Goal: Task Accomplishment & Management: Use online tool/utility

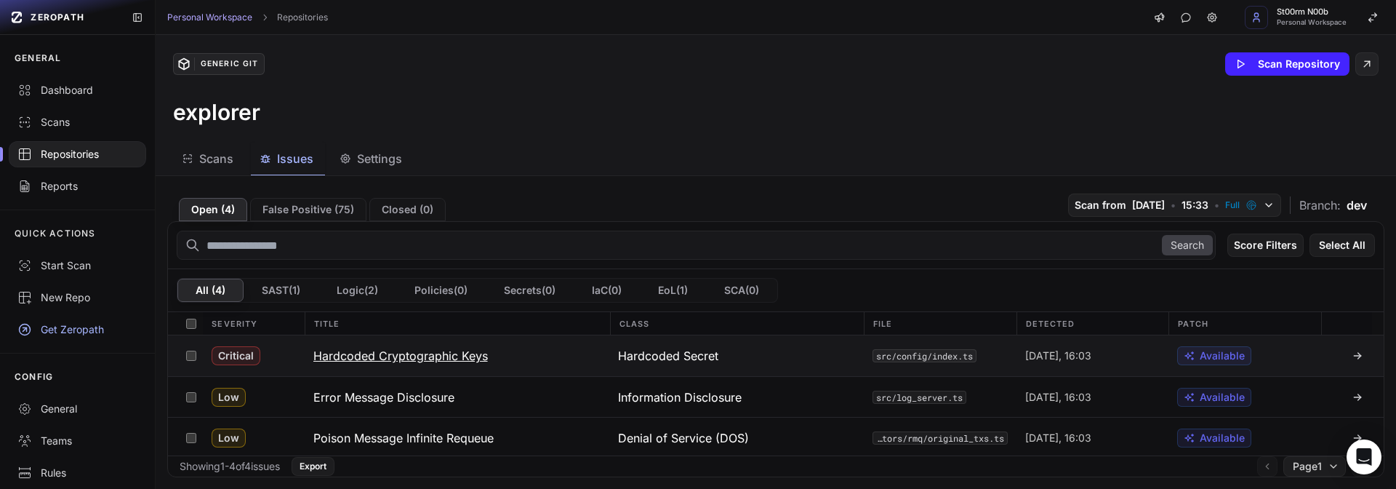
click at [527, 369] on button "Hardcoded Cryptographic Keys" at bounding box center [457, 355] width 305 height 41
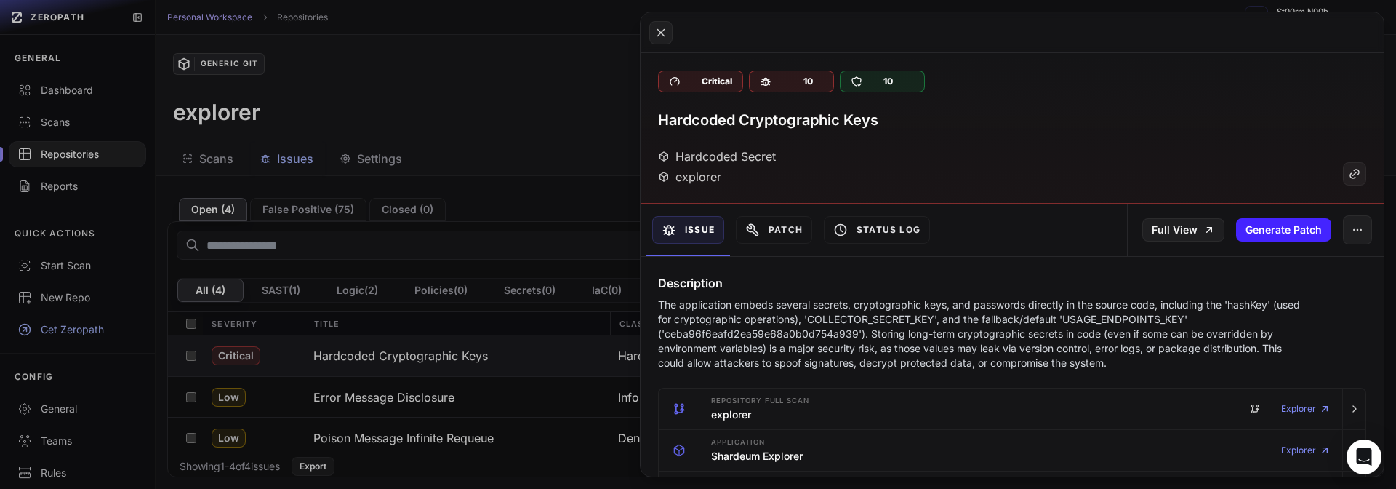
scroll to position [524, 0]
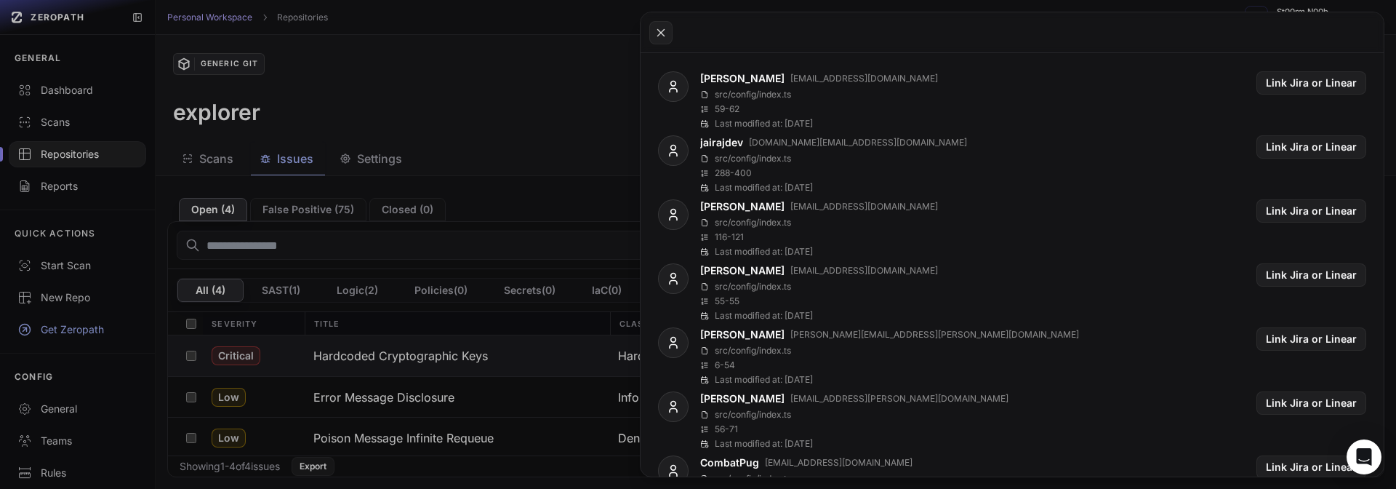
click at [407, 303] on button at bounding box center [698, 244] width 1396 height 489
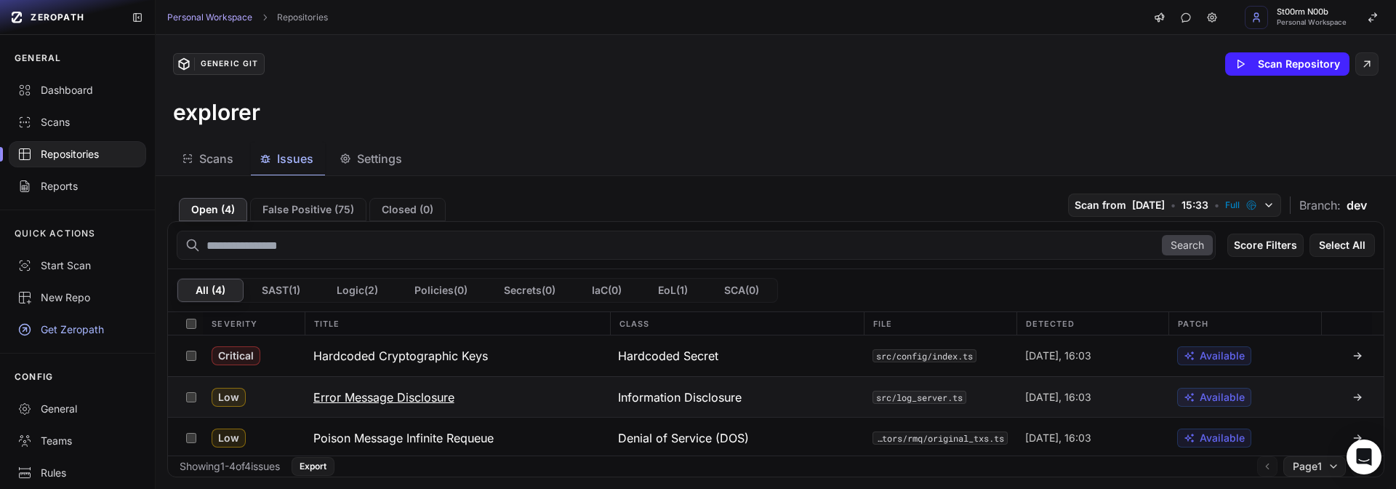
click at [565, 393] on button "Error Message Disclosure" at bounding box center [457, 397] width 305 height 40
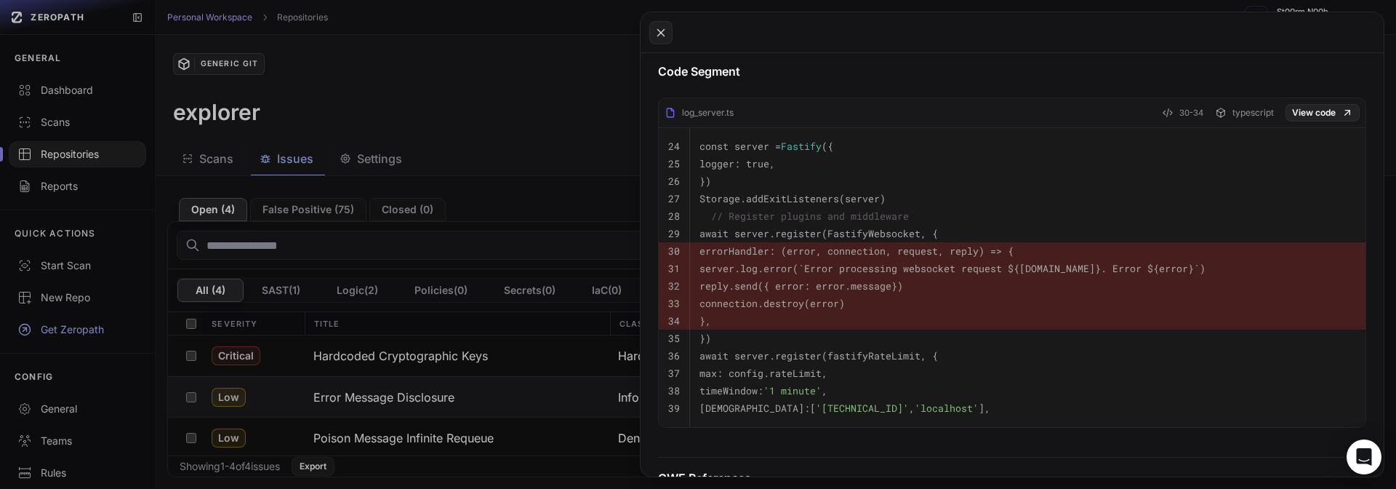
scroll to position [524, 0]
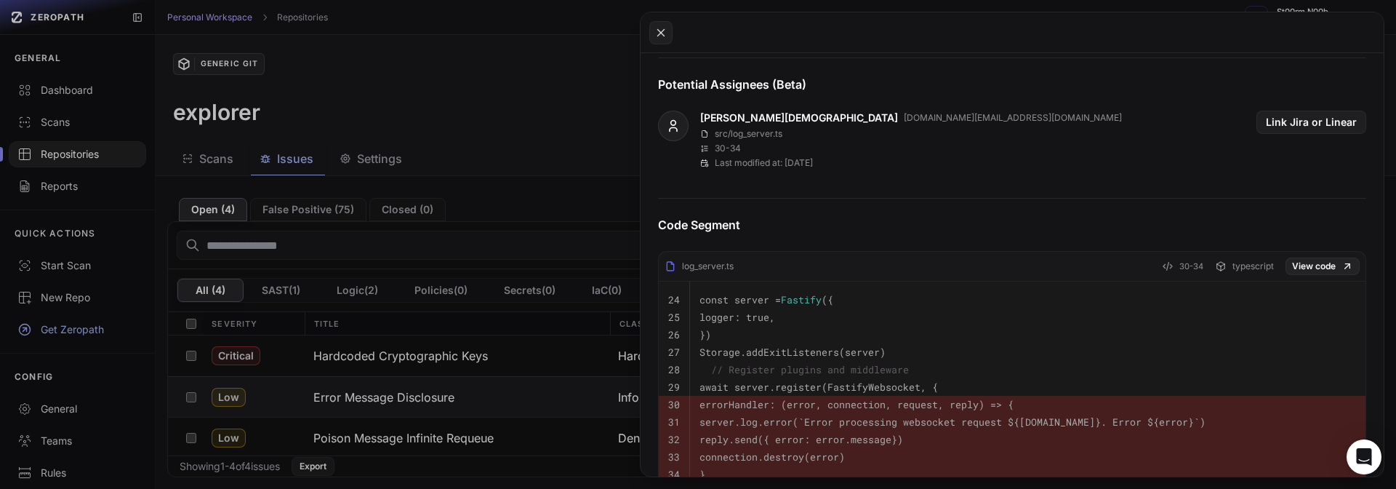
click at [562, 333] on button at bounding box center [698, 244] width 1396 height 489
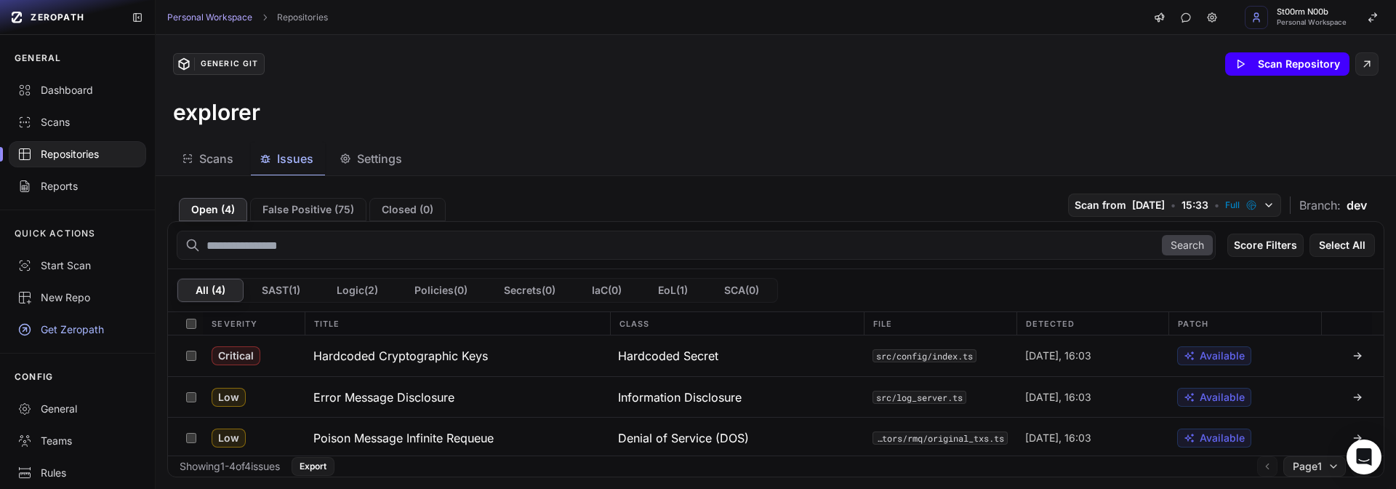
click at [1317, 65] on button "Scan Repository" at bounding box center [1287, 63] width 124 height 23
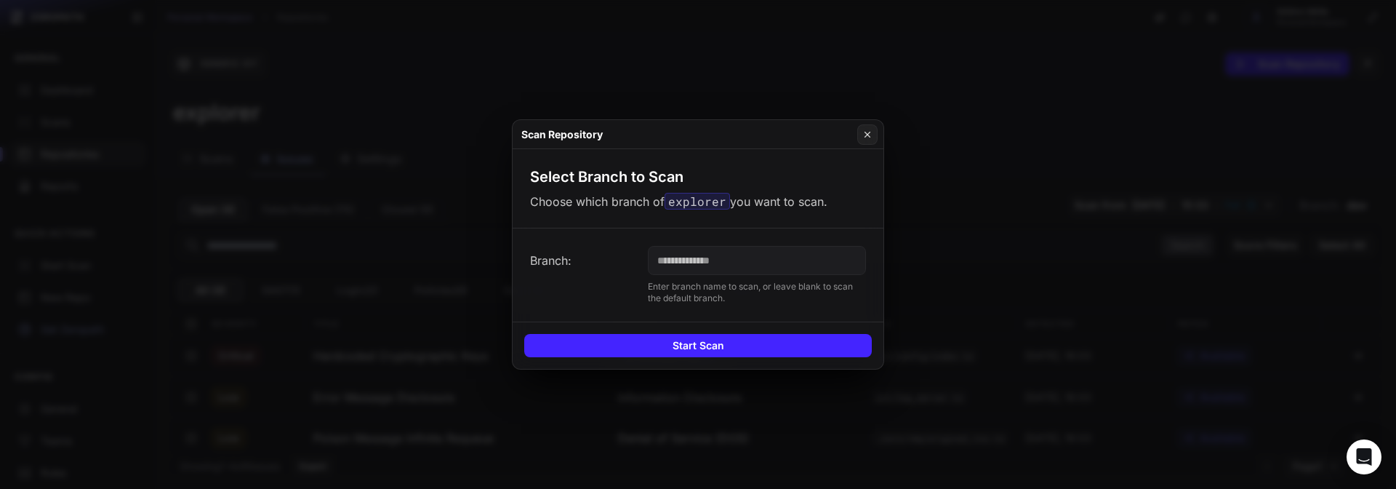
click at [756, 262] on input "text" at bounding box center [757, 260] width 218 height 29
drag, startPoint x: 861, startPoint y: 140, endPoint x: 144, endPoint y: 156, distance: 717.3
click at [857, 140] on div "Scan Repository" at bounding box center [698, 134] width 371 height 29
click at [41, 67] on button at bounding box center [698, 244] width 1396 height 489
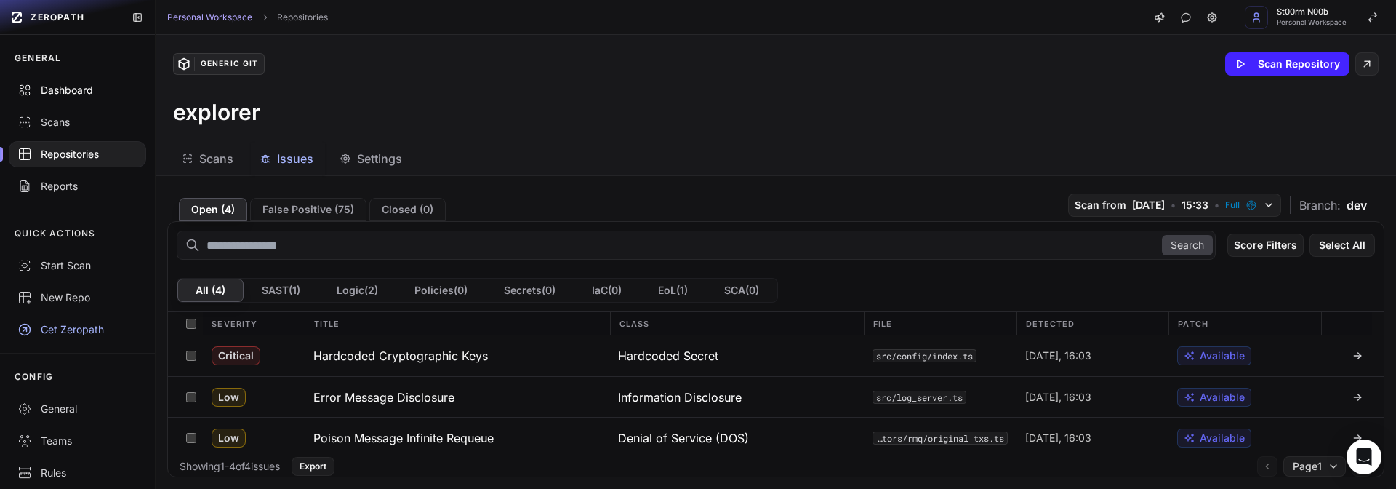
click at [71, 85] on div "Dashboard" at bounding box center [77, 90] width 120 height 15
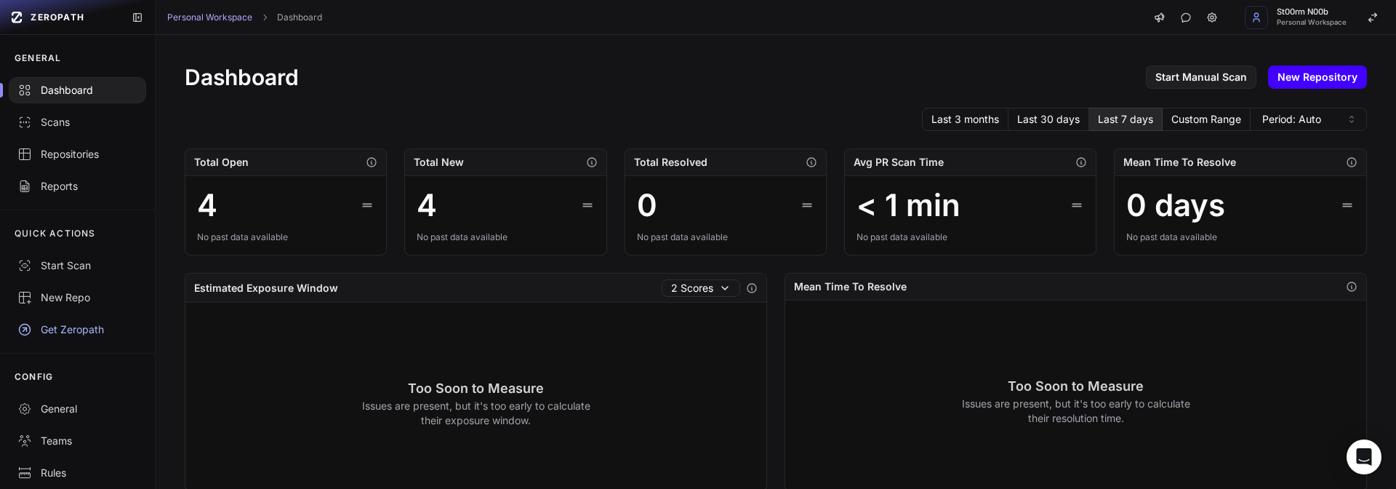
click at [1326, 73] on link "New Repository" at bounding box center [1317, 76] width 99 height 23
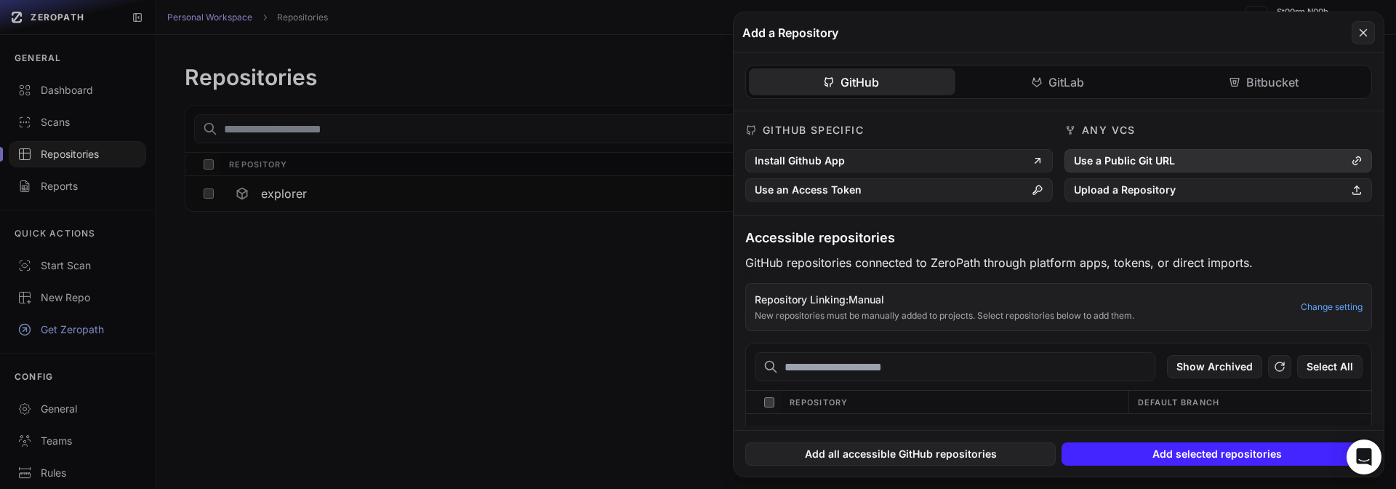
click at [1116, 170] on button "Use a Public Git URL" at bounding box center [1219, 160] width 308 height 23
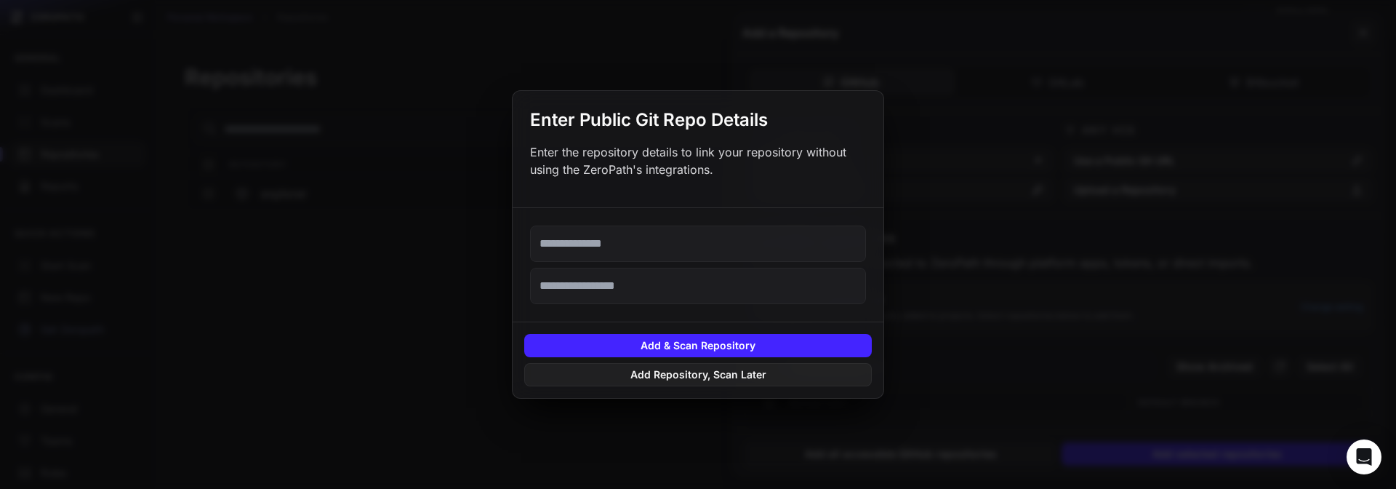
click at [631, 251] on input "text" at bounding box center [698, 243] width 336 height 36
paste input "**********"
type input "**********"
click at [613, 284] on input "text" at bounding box center [698, 286] width 336 height 36
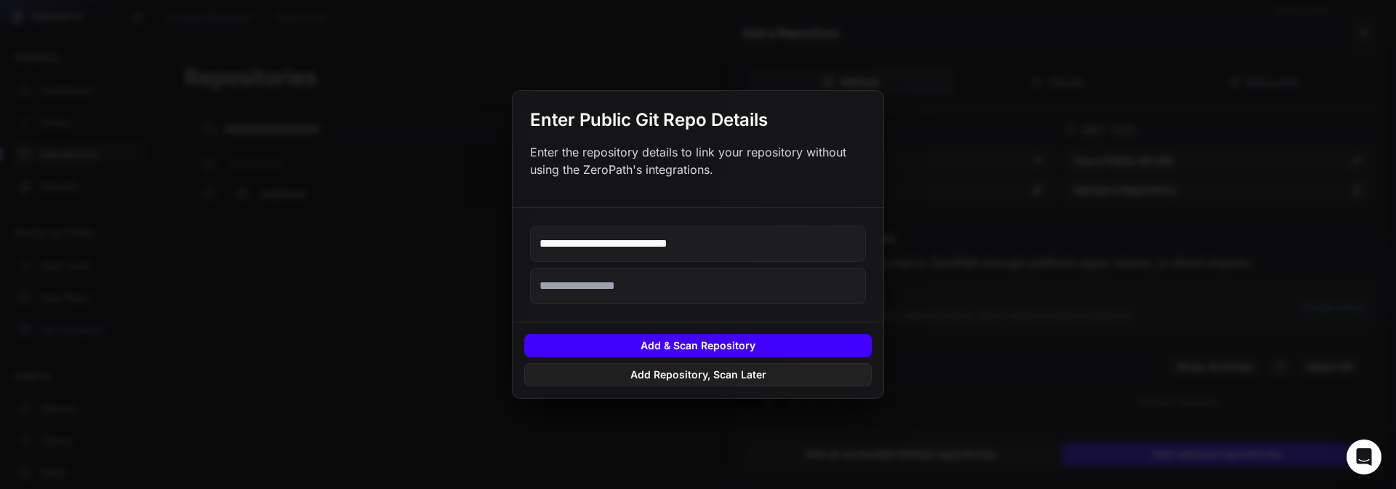
click at [657, 340] on button "Add & Scan Repository" at bounding box center [698, 345] width 348 height 23
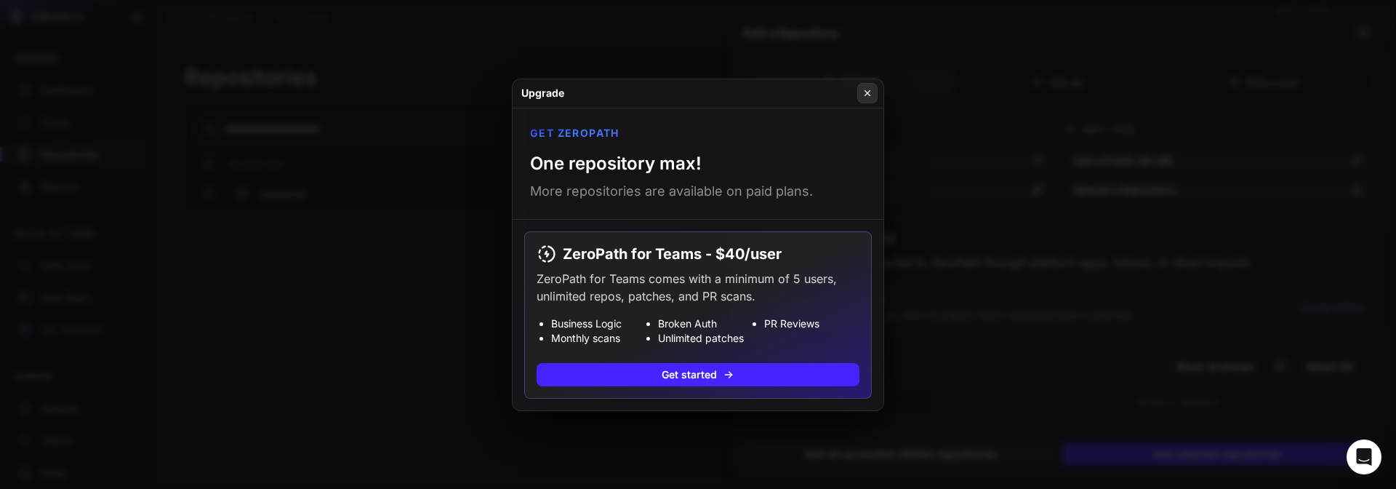
click at [869, 100] on button at bounding box center [867, 93] width 20 height 20
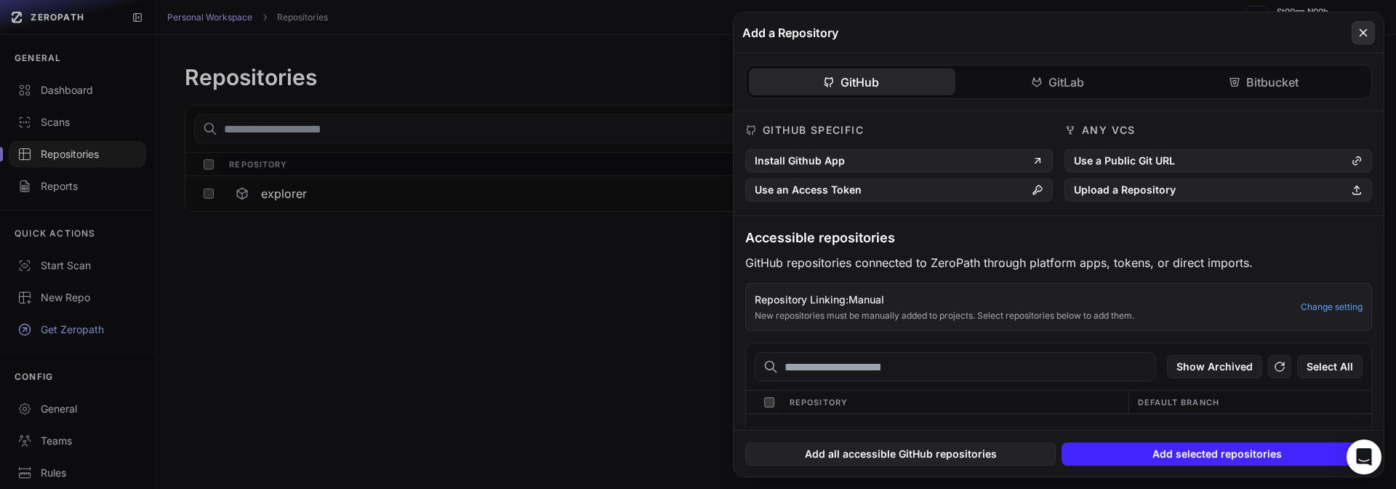
click at [1362, 38] on icon at bounding box center [1363, 32] width 13 height 17
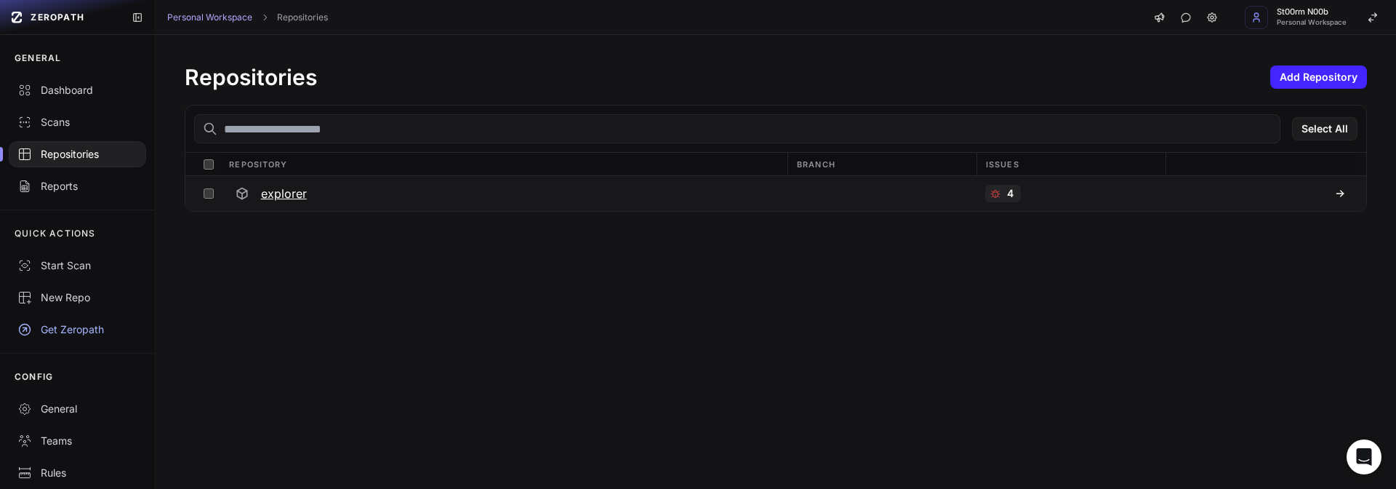
click at [1004, 196] on div "4" at bounding box center [1003, 193] width 36 height 17
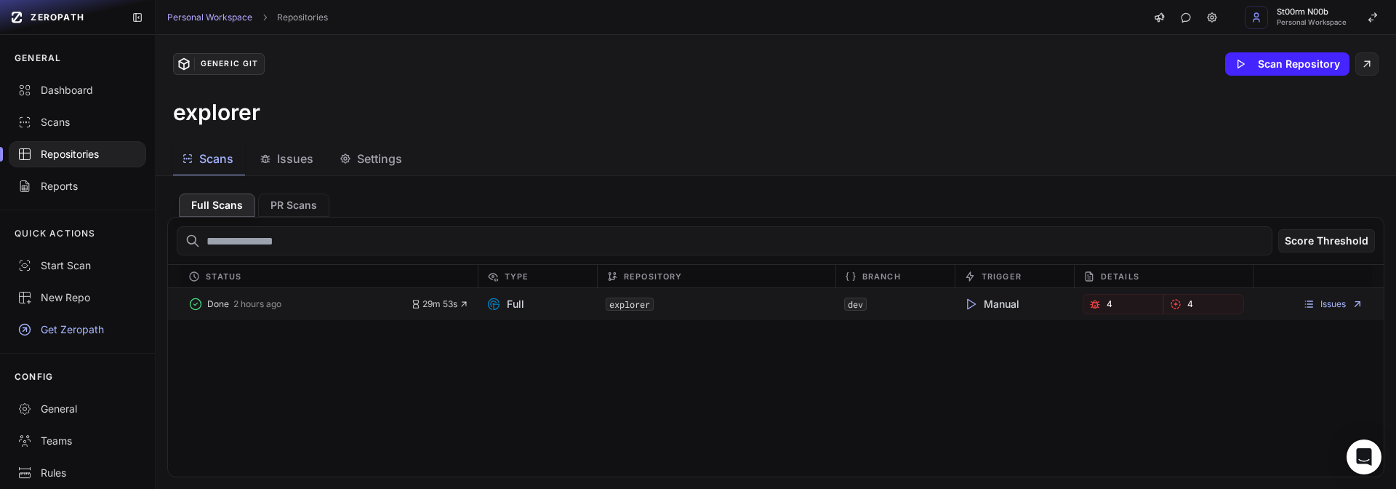
click at [252, 301] on span "2 hours ago" at bounding box center [257, 304] width 48 height 12
click at [985, 298] on span "Manual" at bounding box center [992, 304] width 56 height 15
click at [236, 306] on span "2 hours ago" at bounding box center [257, 304] width 48 height 12
click at [209, 307] on span "Done" at bounding box center [218, 304] width 22 height 12
click at [1345, 303] on link "Issues" at bounding box center [1333, 304] width 60 height 12
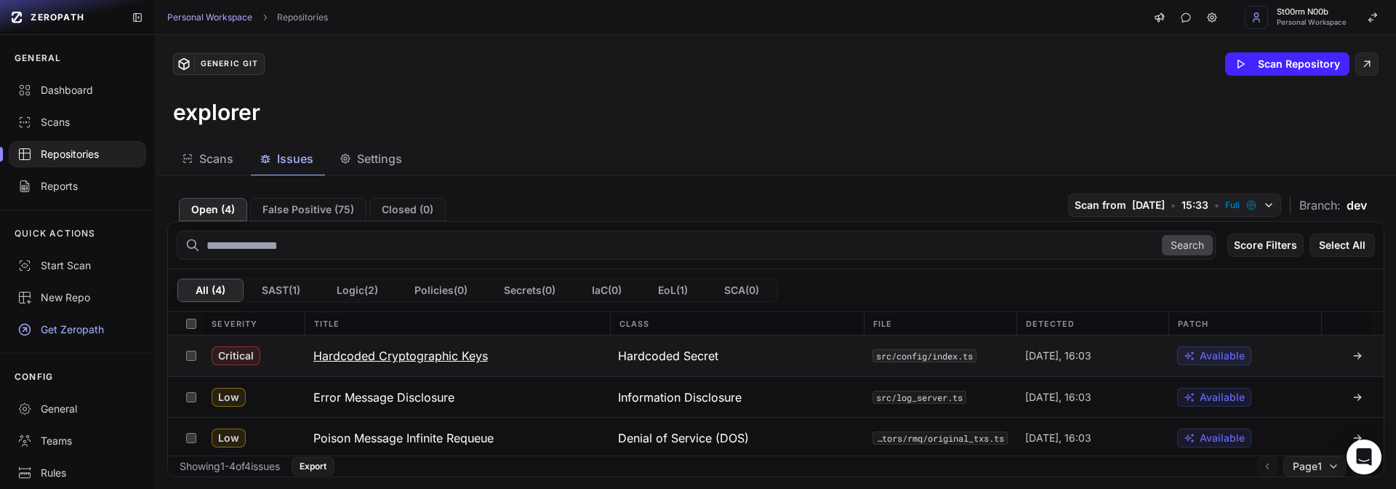
scroll to position [43, 0]
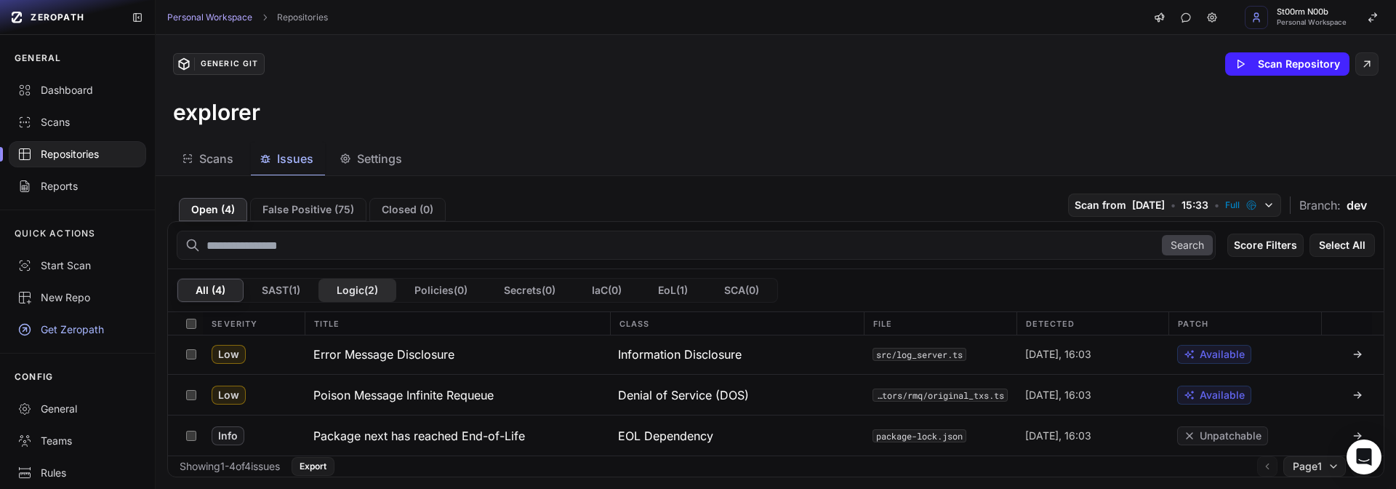
click at [343, 291] on button "Logic ( 2 )" at bounding box center [358, 290] width 78 height 23
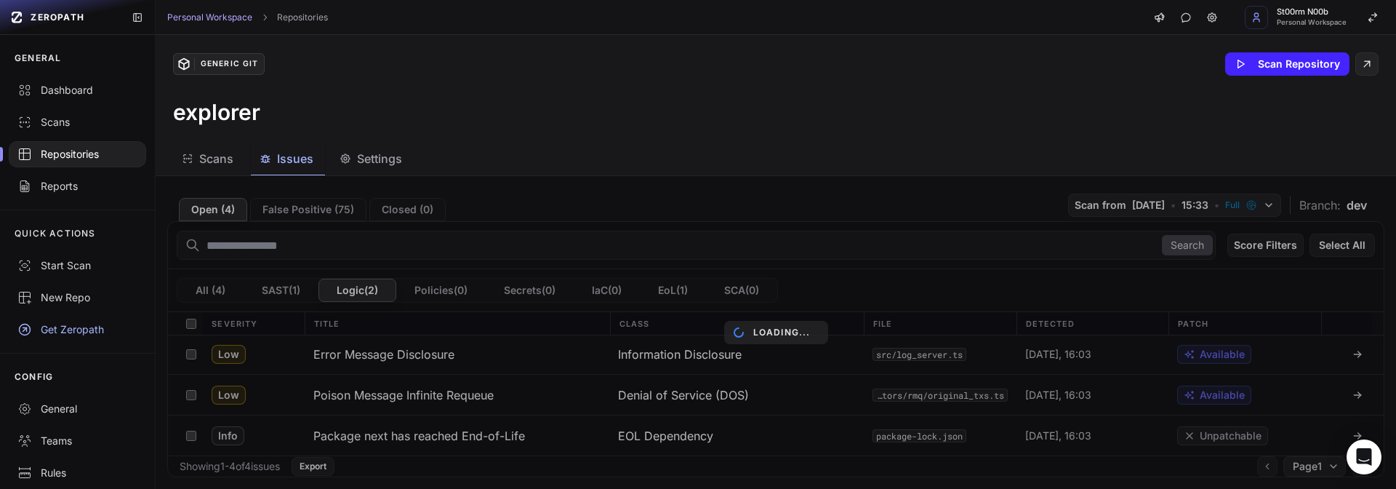
scroll to position [0, 0]
click at [286, 290] on button "SAST ( 1 )" at bounding box center [281, 290] width 75 height 23
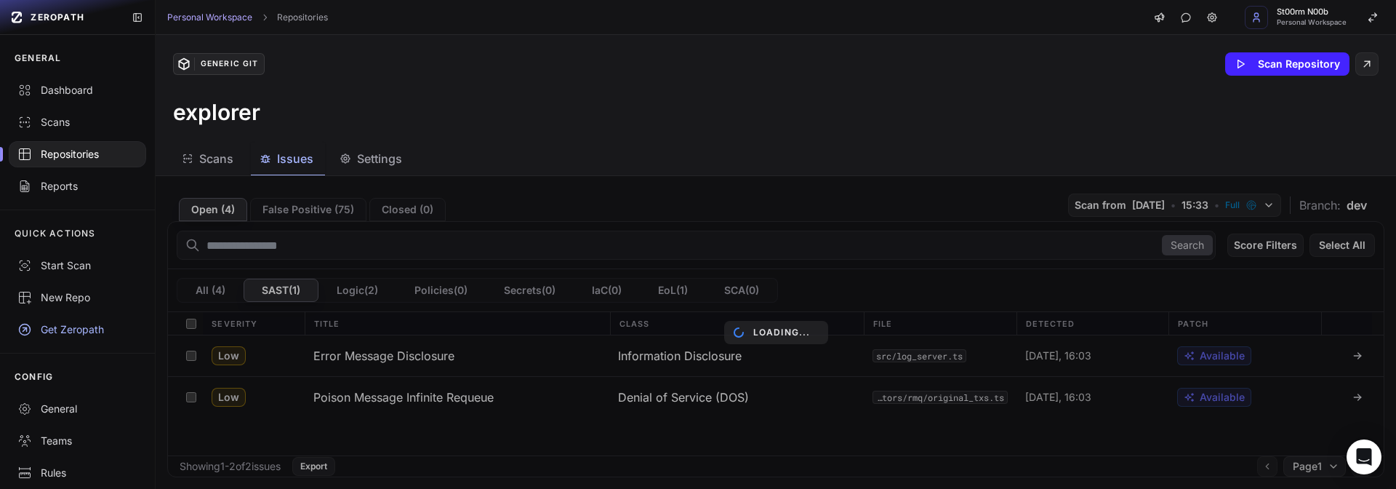
click at [286, 290] on div "Search Score Filters Select All All ( 4 ) SAST ( 1 ) Logic ( 2 ) Policies ( 0 )…" at bounding box center [775, 349] width 1217 height 256
